Goal: Transaction & Acquisition: Purchase product/service

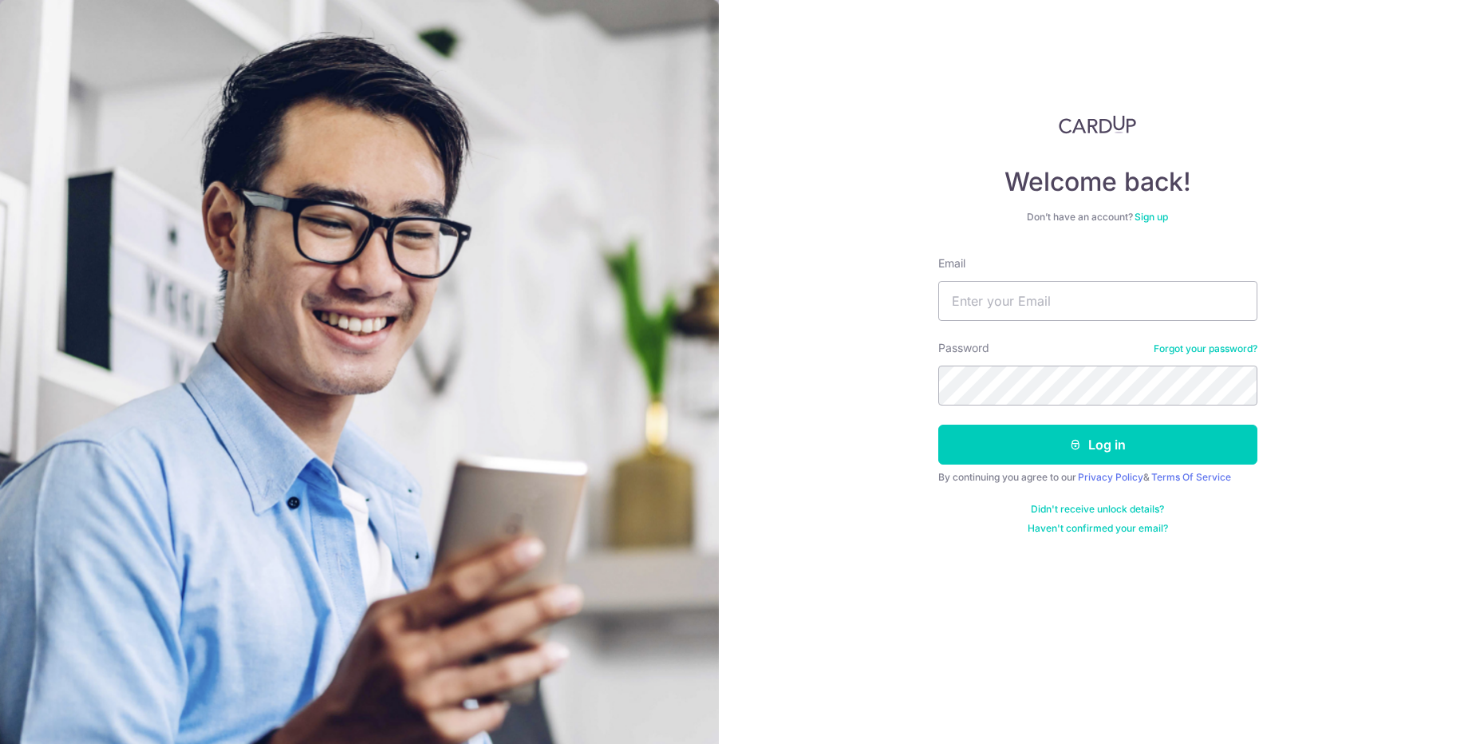
click at [1020, 310] on input "Email" at bounding box center [1097, 301] width 319 height 40
type input "fernandofeek934@gmail.com"
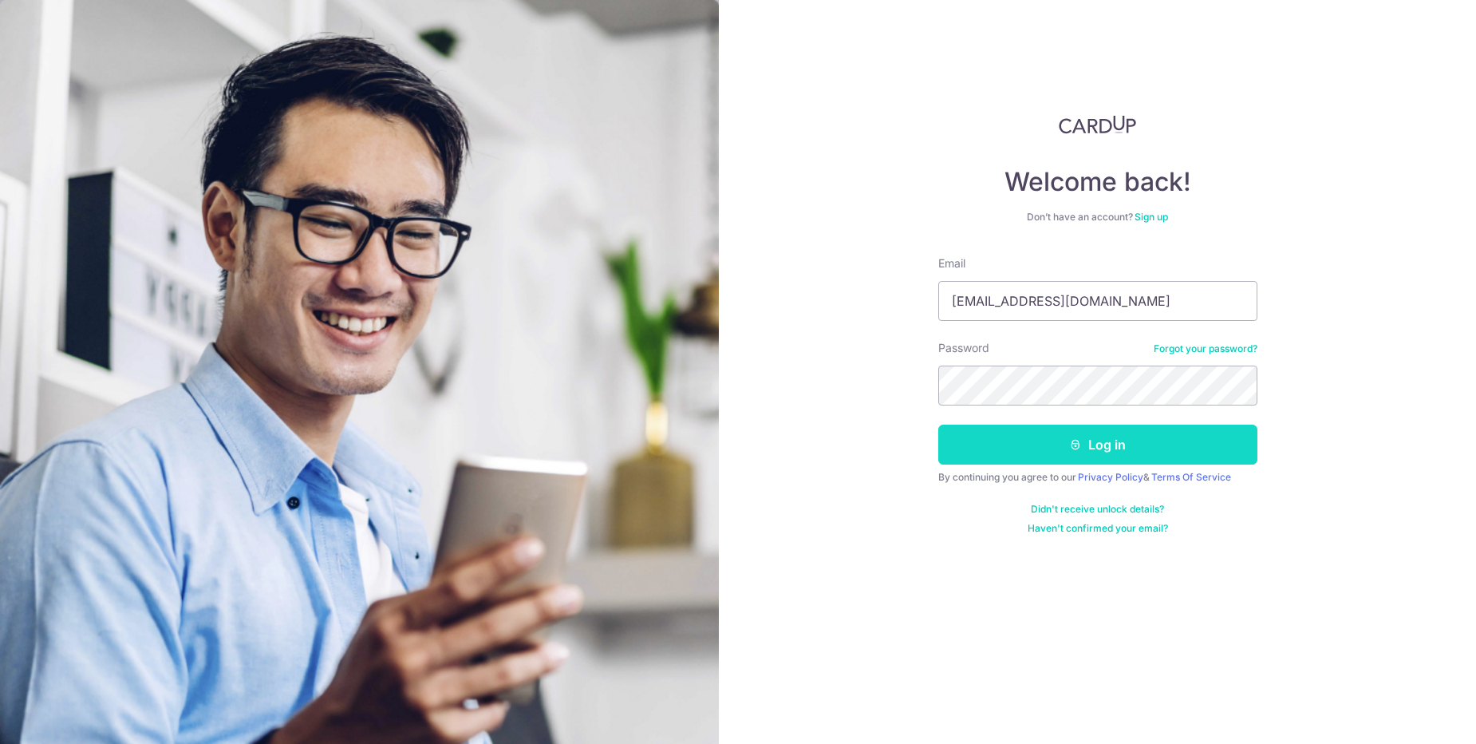
click at [1099, 433] on button "Log in" at bounding box center [1097, 444] width 319 height 40
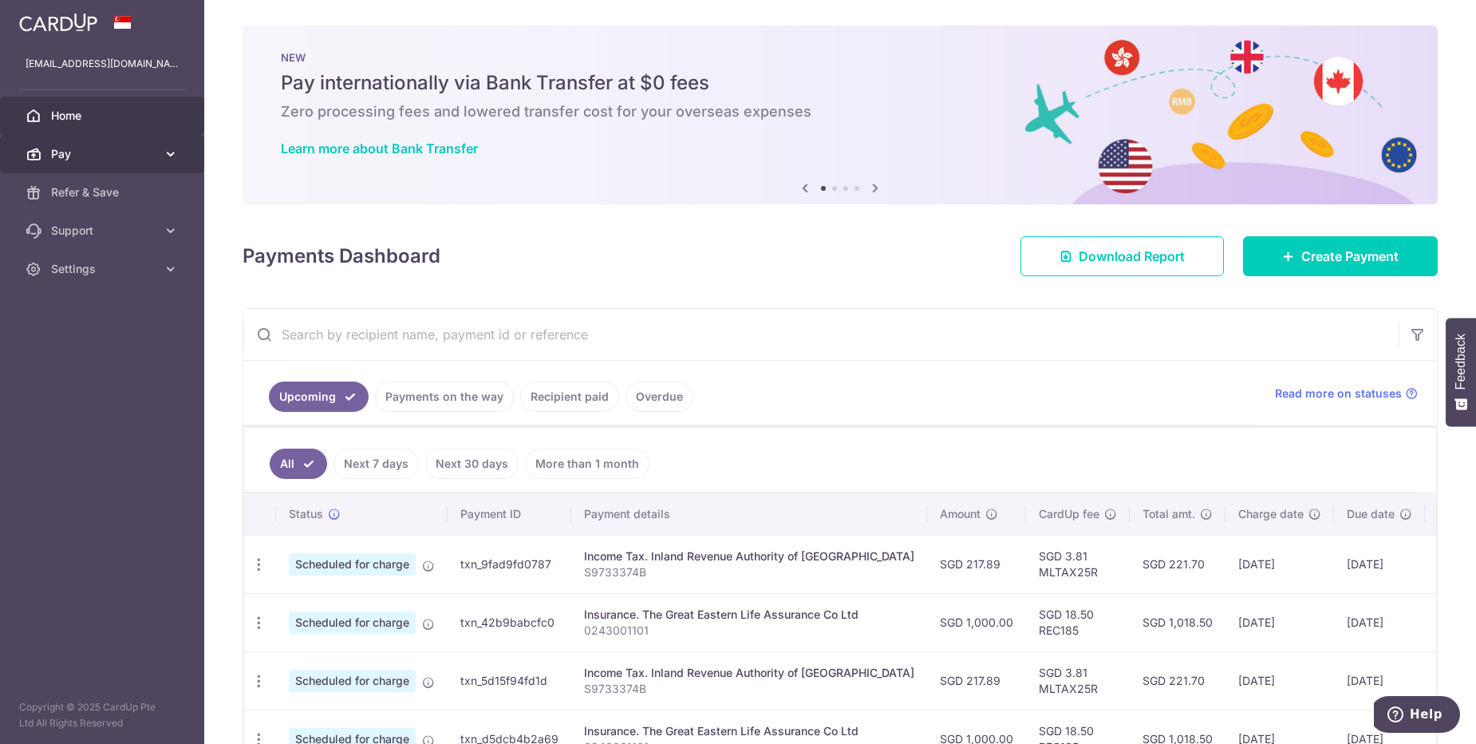
click at [140, 151] on span "Pay" at bounding box center [103, 154] width 105 height 16
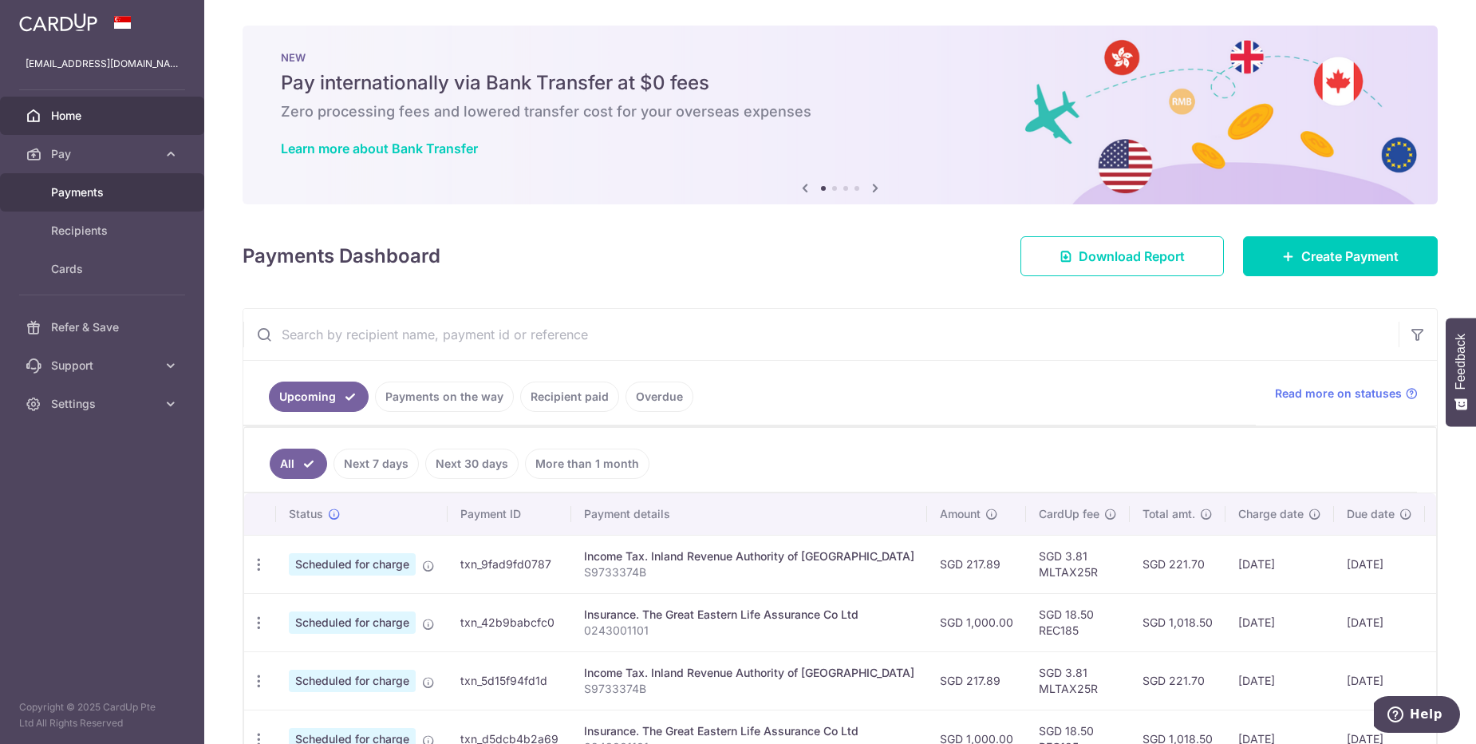
click at [144, 208] on link "Payments" at bounding box center [102, 192] width 204 height 38
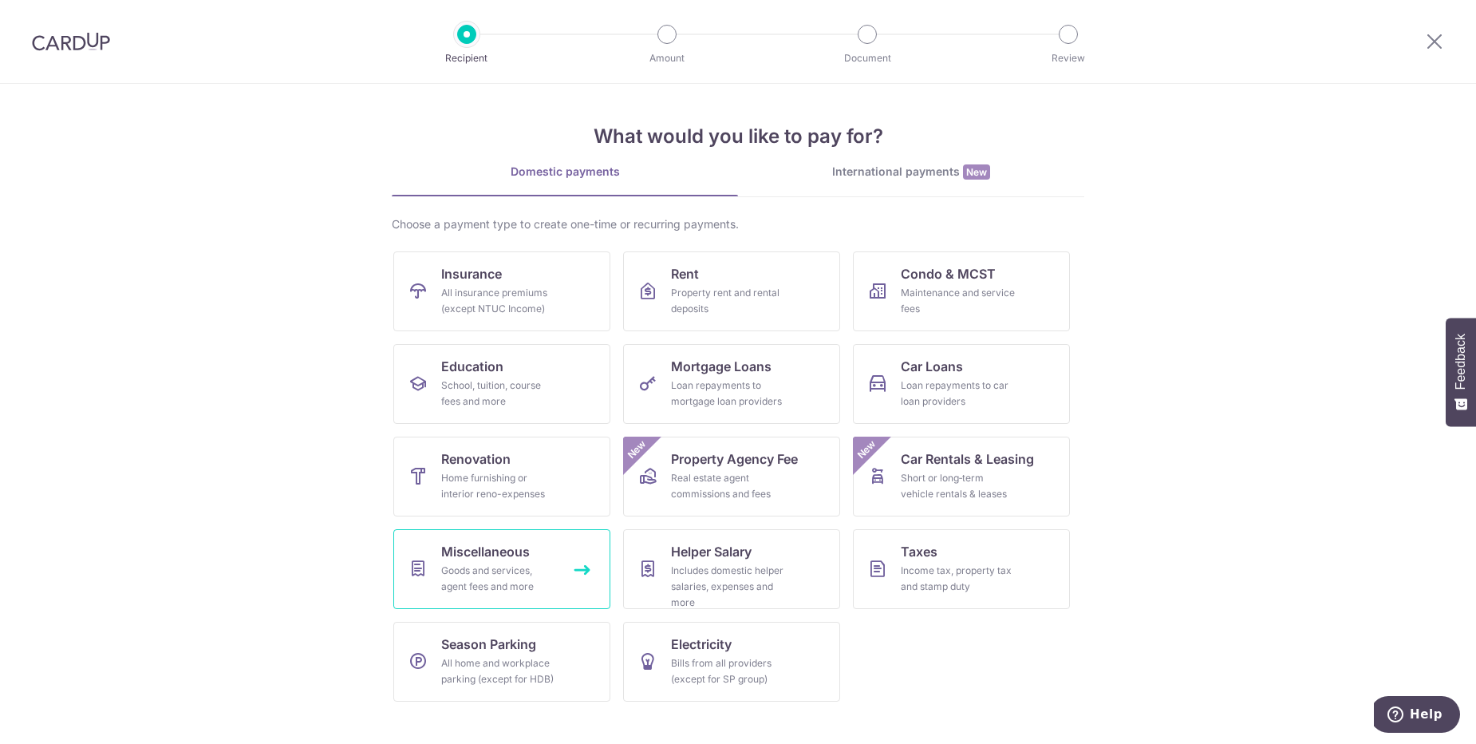
click at [538, 574] on div "Goods and services, agent fees and more" at bounding box center [498, 579] width 115 height 32
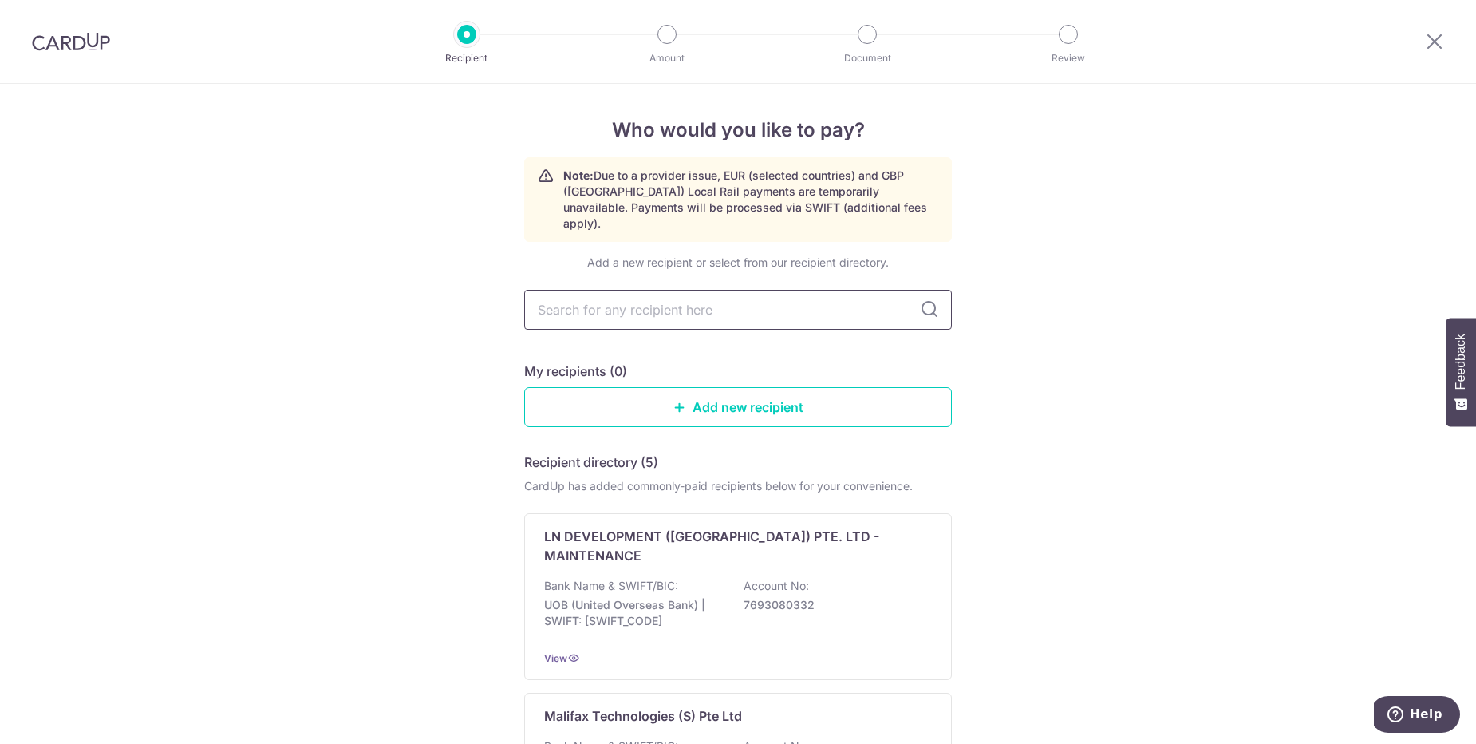
click at [818, 290] on input "text" at bounding box center [738, 310] width 428 height 40
type input "Lagun Sari"
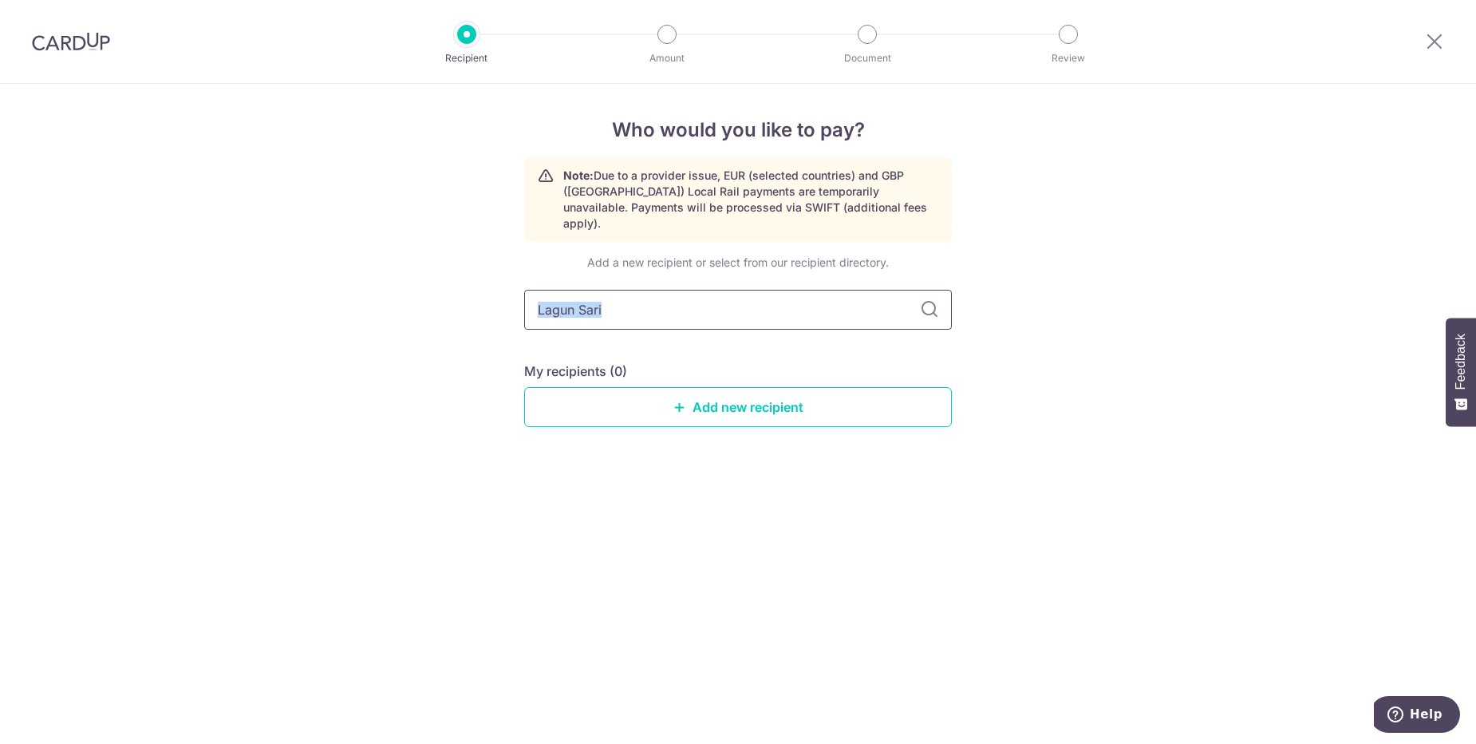
click at [941, 292] on div "Lagun Sari" at bounding box center [738, 310] width 428 height 40
click at [940, 293] on input "Lagun Sari" at bounding box center [738, 310] width 428 height 40
click at [938, 300] on icon at bounding box center [929, 309] width 19 height 19
drag, startPoint x: 657, startPoint y: 289, endPoint x: 377, endPoint y: 252, distance: 282.4
click at [377, 252] on div "Who would you like to pay? Note: Due to a provider issue, EUR (selected countri…" at bounding box center [738, 414] width 1476 height 660
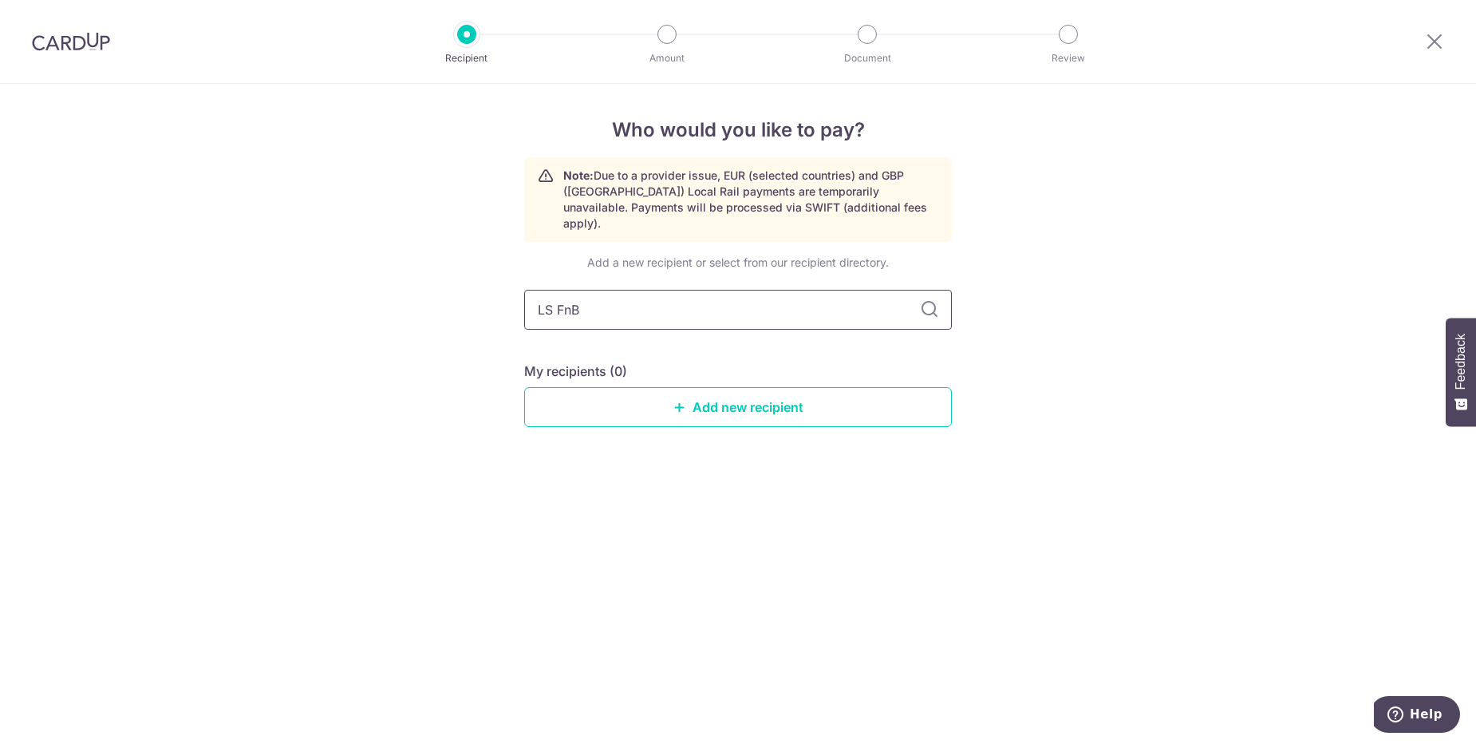
type input "LS FnB"
click at [929, 300] on icon at bounding box center [929, 309] width 19 height 19
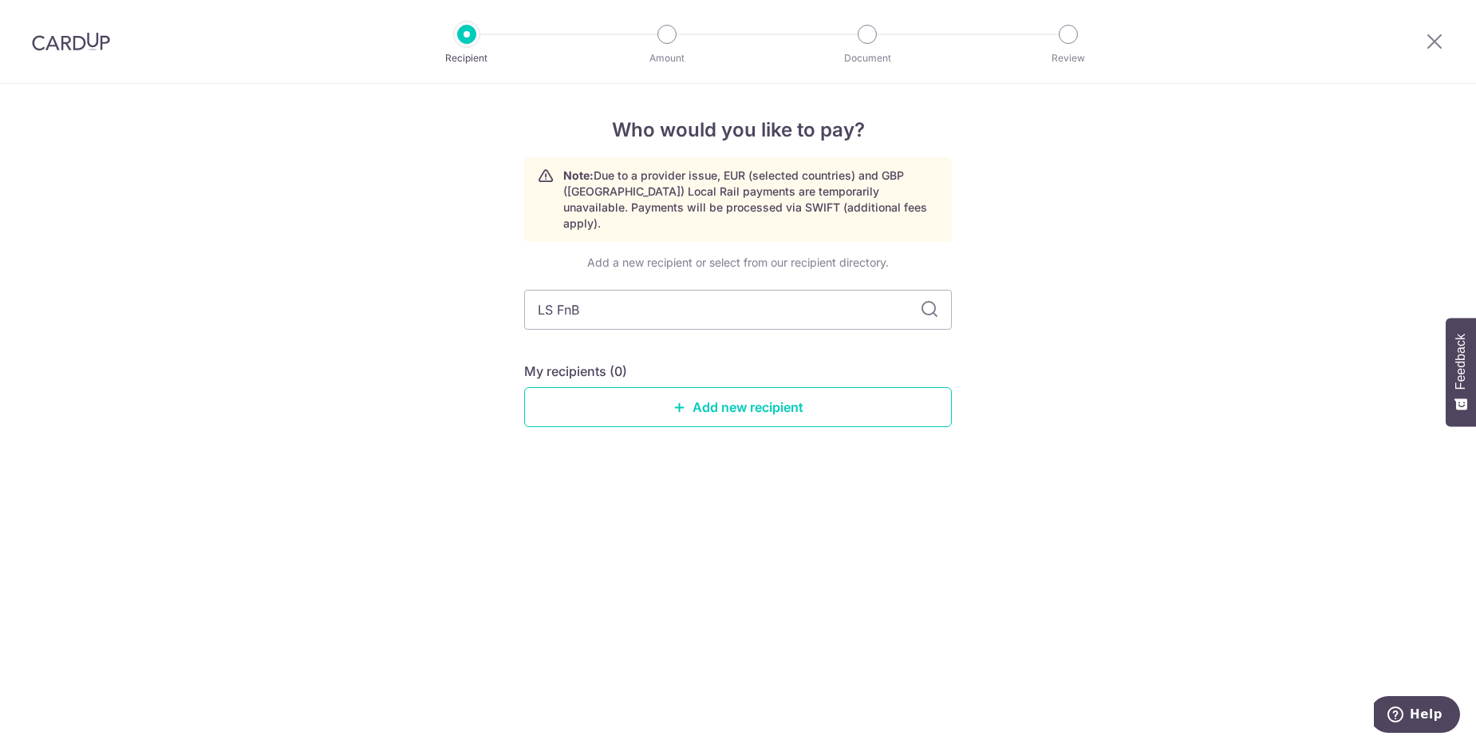
click at [859, 255] on div "Add a new recipient or select from our recipient directory." at bounding box center [738, 263] width 428 height 16
click at [626, 387] on link "Add new recipient" at bounding box center [738, 407] width 428 height 40
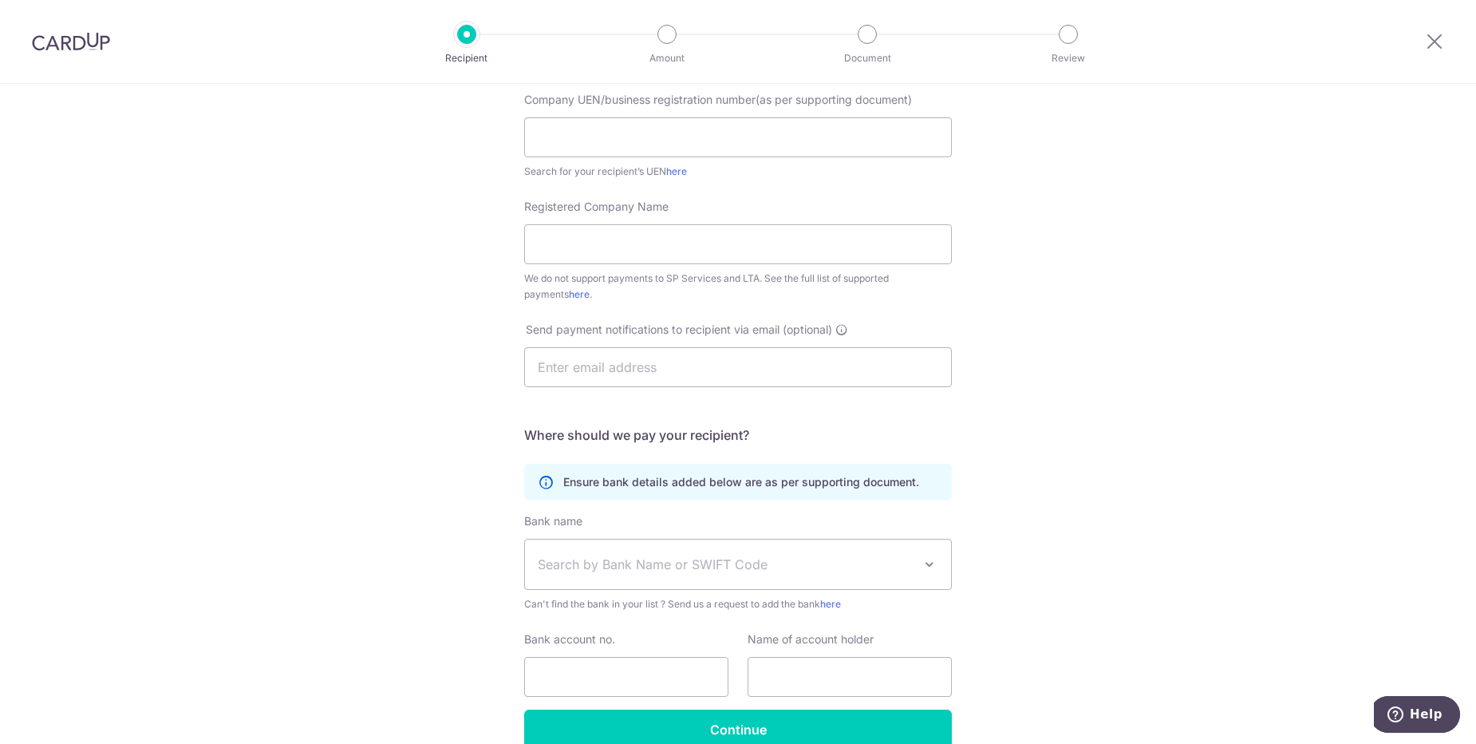
scroll to position [138, 0]
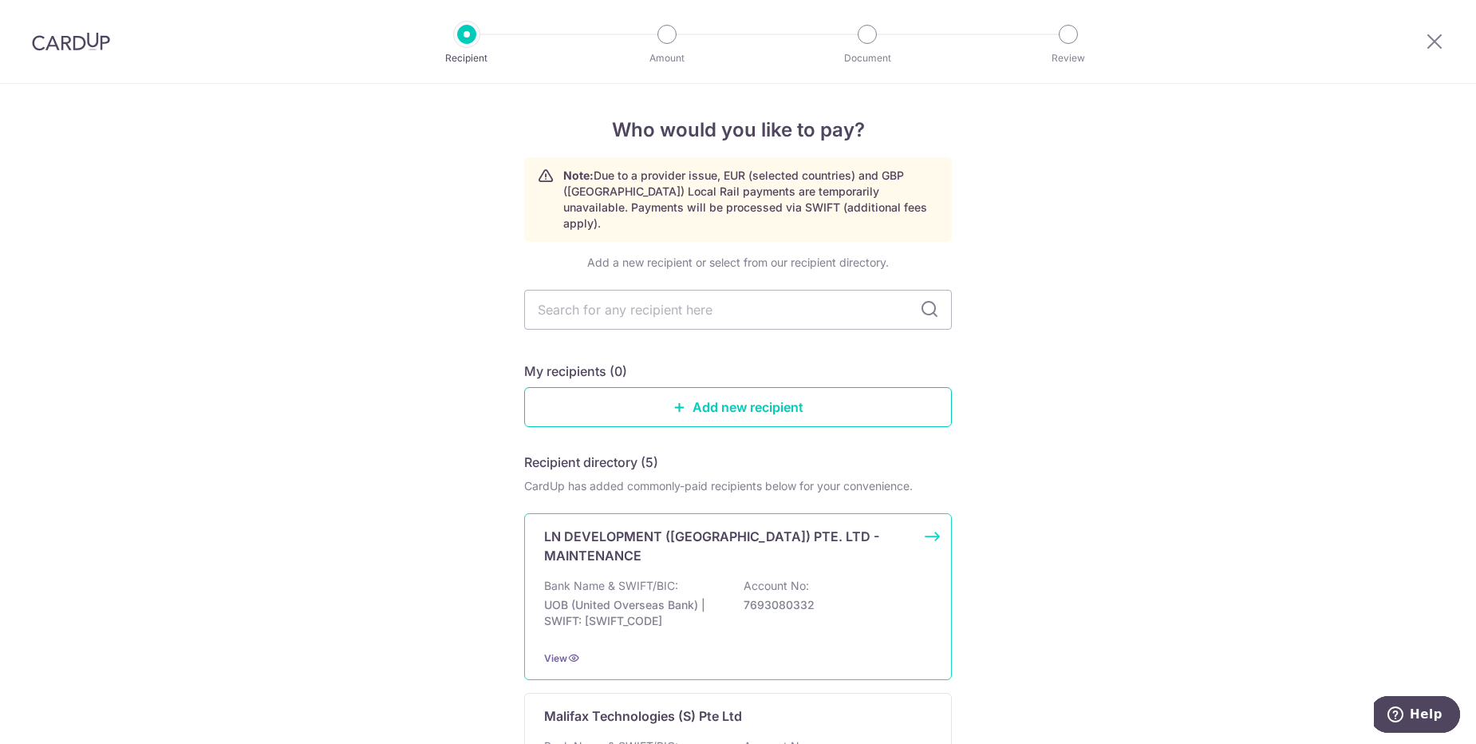
type input "LS FnB"
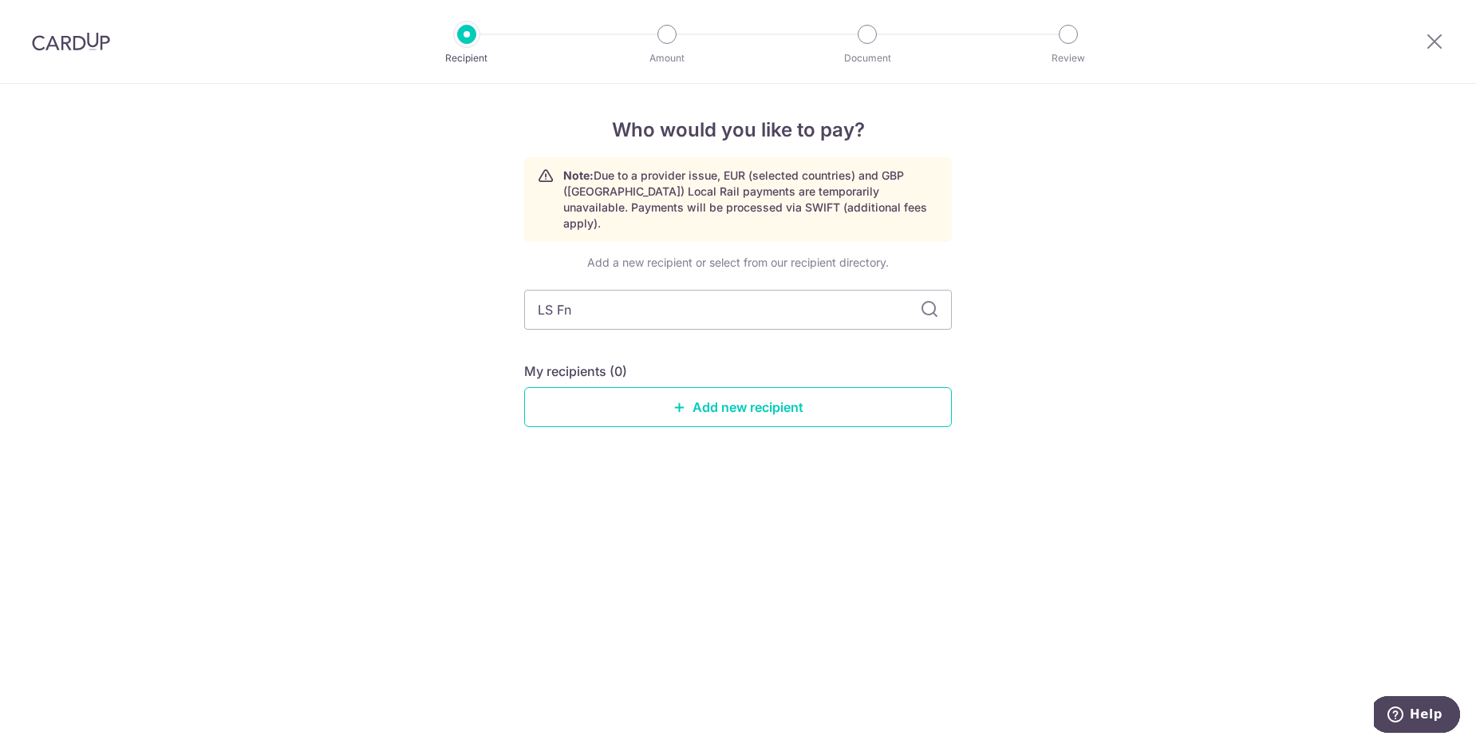
type input "LS F"
type input "LS"
click at [935, 300] on icon at bounding box center [929, 309] width 19 height 19
click at [936, 300] on icon at bounding box center [929, 309] width 19 height 19
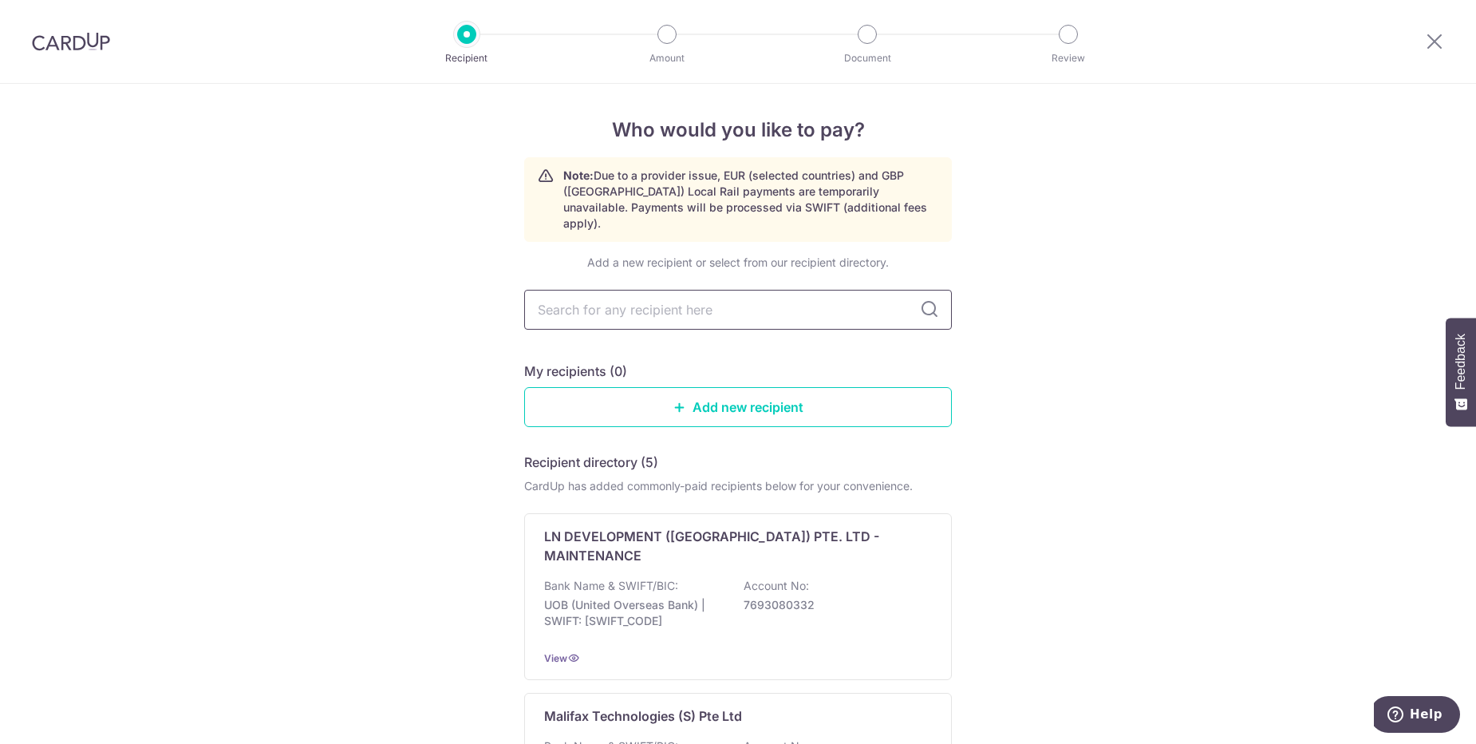
type input "LS"
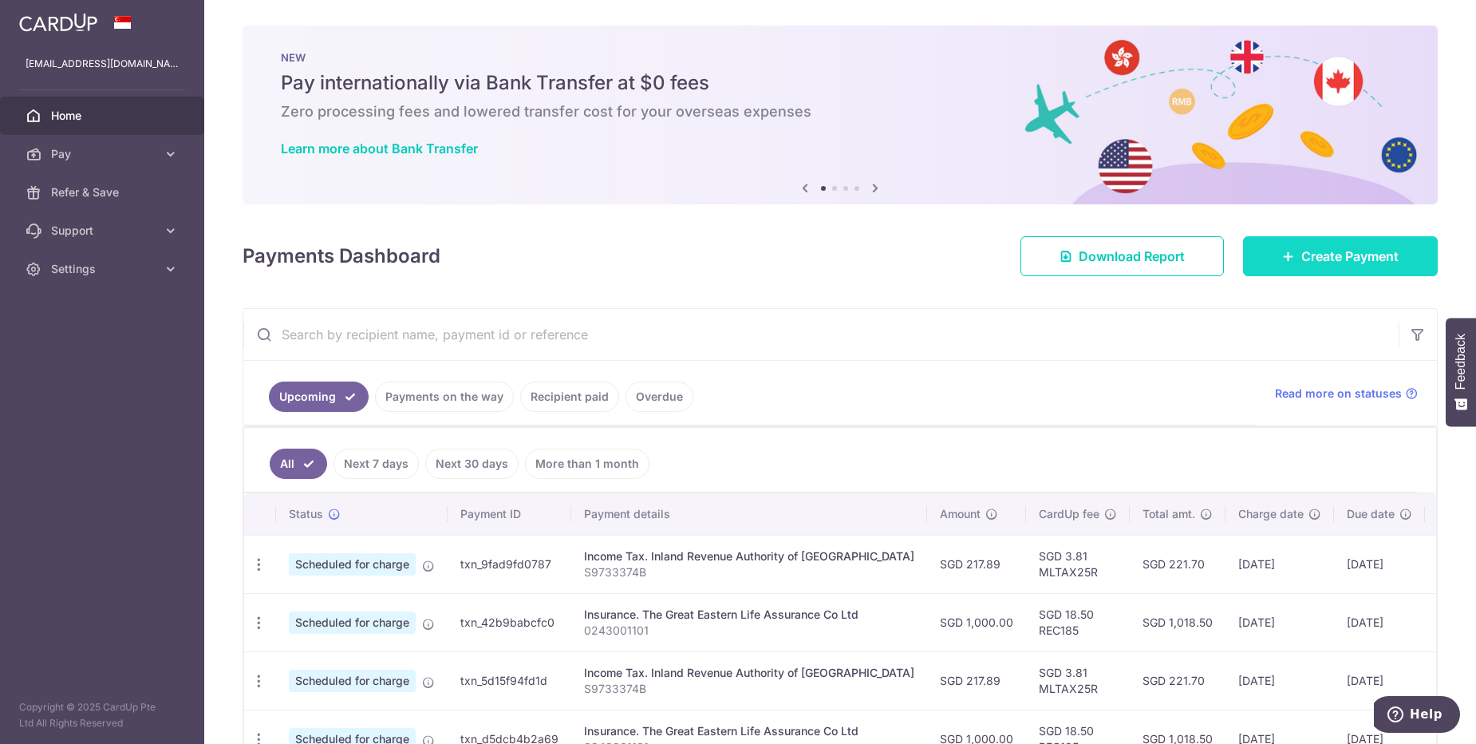
click at [1388, 261] on span "Create Payment" at bounding box center [1349, 256] width 97 height 19
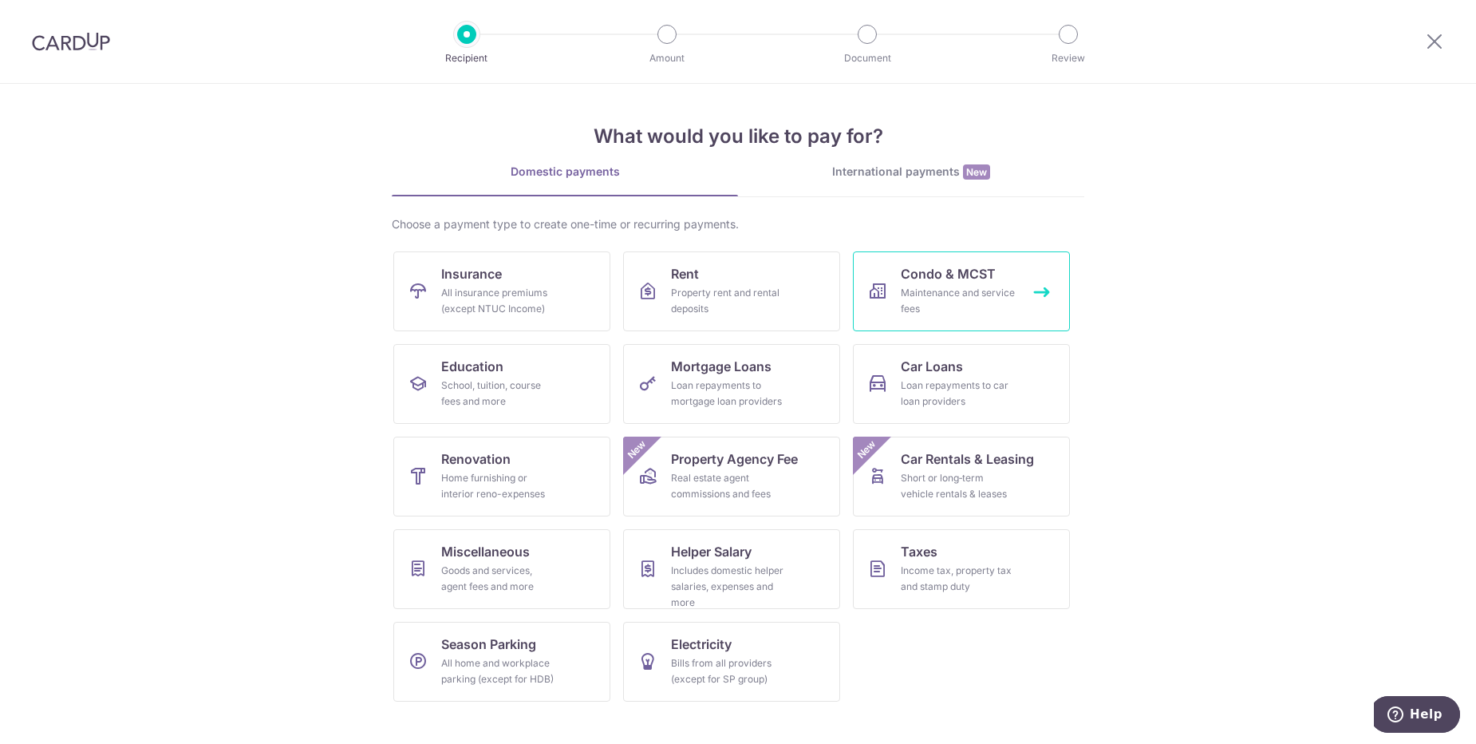
click at [918, 307] on div "Maintenance and service fees" at bounding box center [958, 301] width 115 height 32
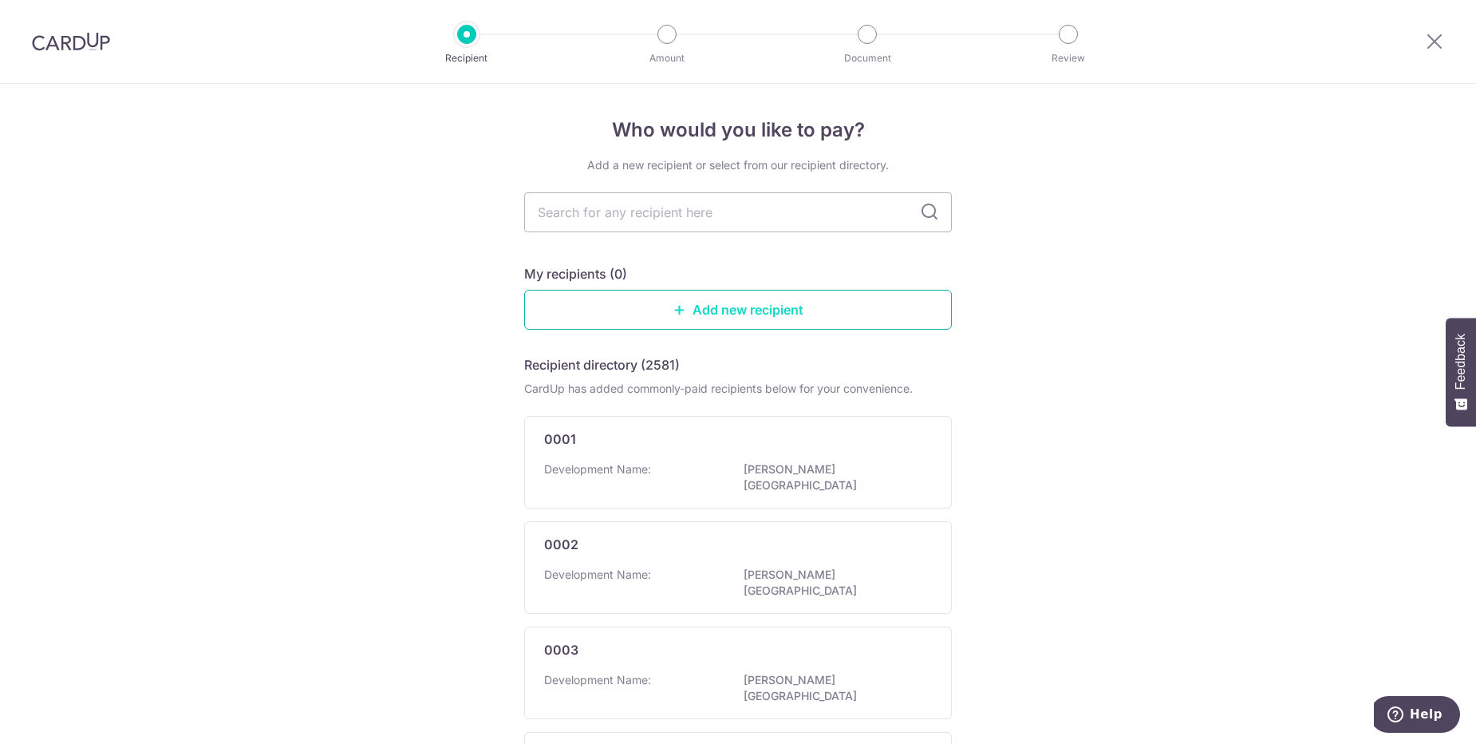
type input "LS"
